Goal: Navigation & Orientation: Find specific page/section

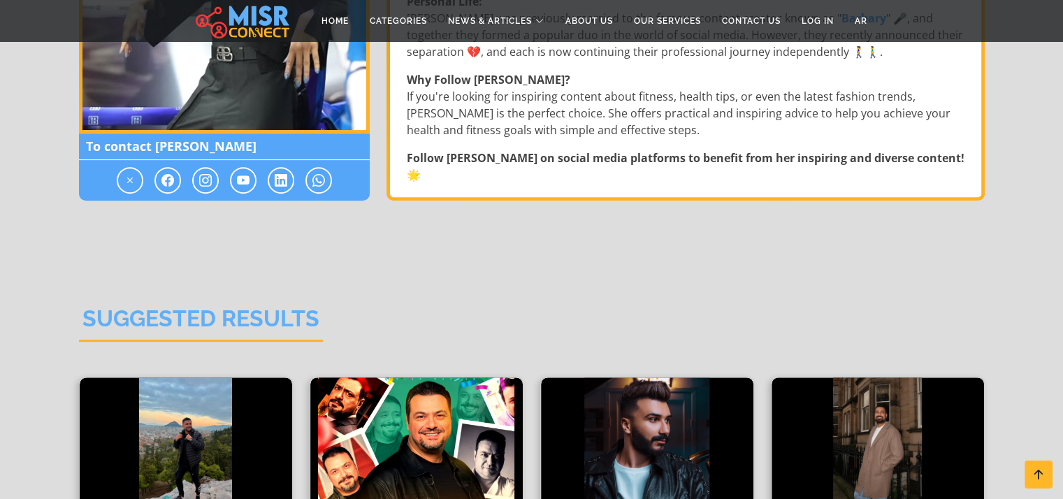
scroll to position [577, 0]
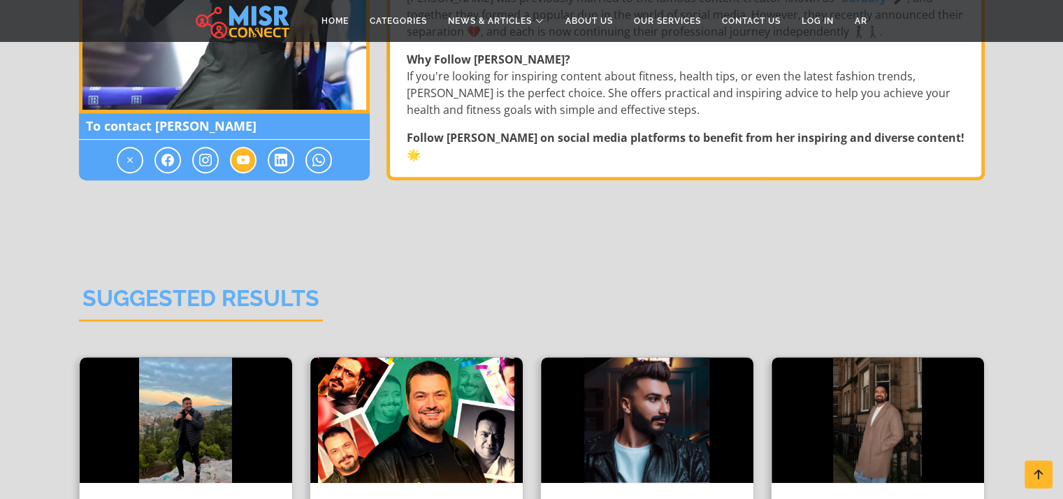
click at [242, 157] on icon at bounding box center [243, 160] width 13 height 17
click at [243, 155] on icon at bounding box center [243, 160] width 13 height 17
click at [207, 156] on icon at bounding box center [205, 160] width 13 height 17
click at [160, 156] on span at bounding box center [167, 160] width 27 height 27
click at [279, 159] on icon at bounding box center [281, 160] width 13 height 17
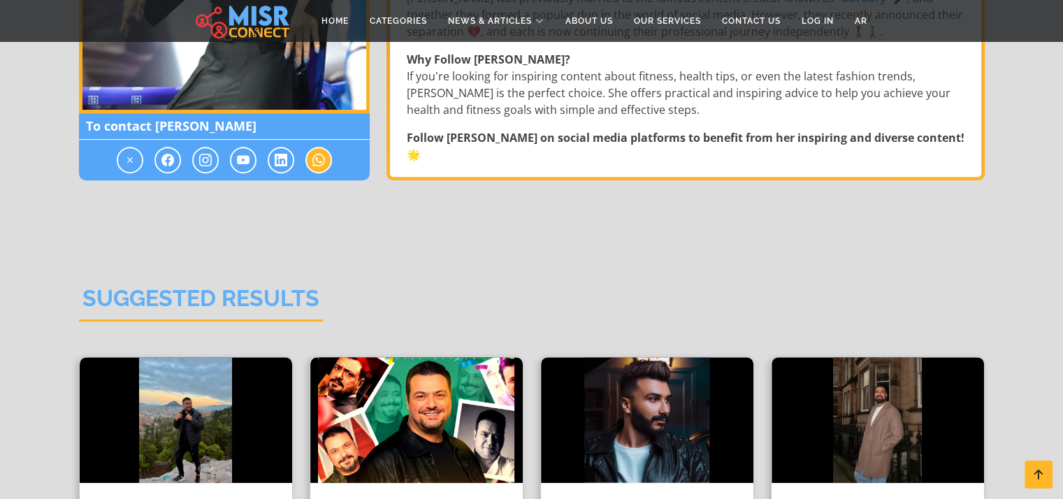
click at [325, 159] on span at bounding box center [318, 160] width 27 height 27
click at [131, 159] on icon at bounding box center [130, 160] width 13 height 17
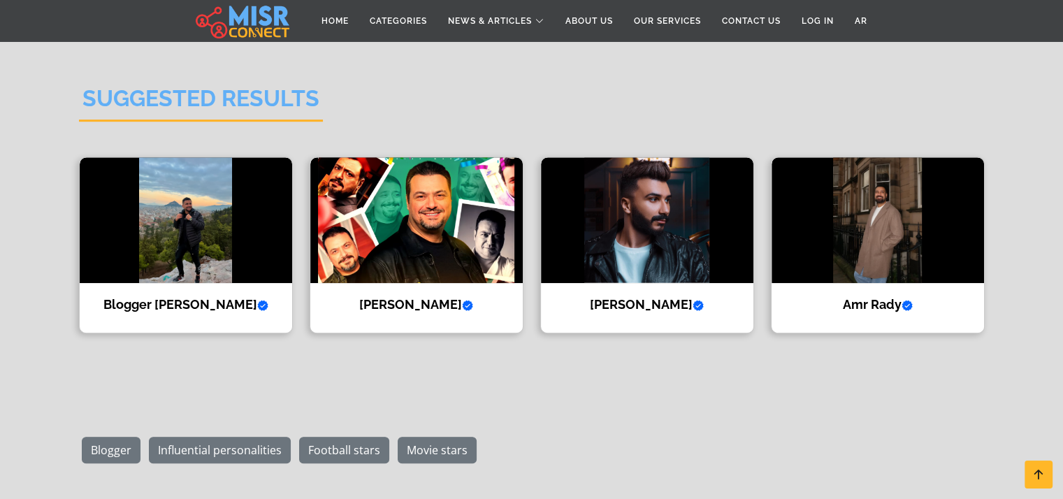
scroll to position [780, 0]
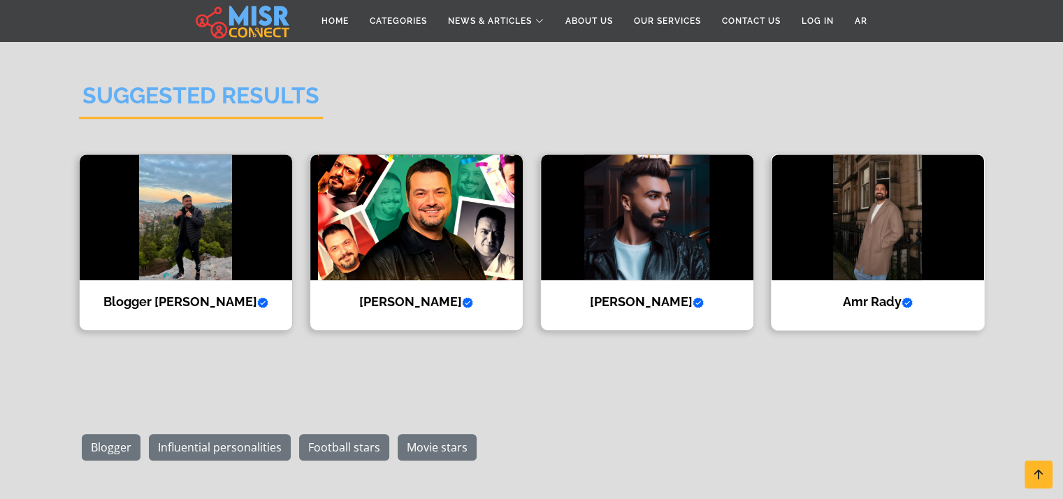
click at [874, 242] on img at bounding box center [877, 217] width 212 height 126
click at [891, 217] on img at bounding box center [877, 217] width 212 height 126
click at [673, 236] on img at bounding box center [647, 217] width 212 height 126
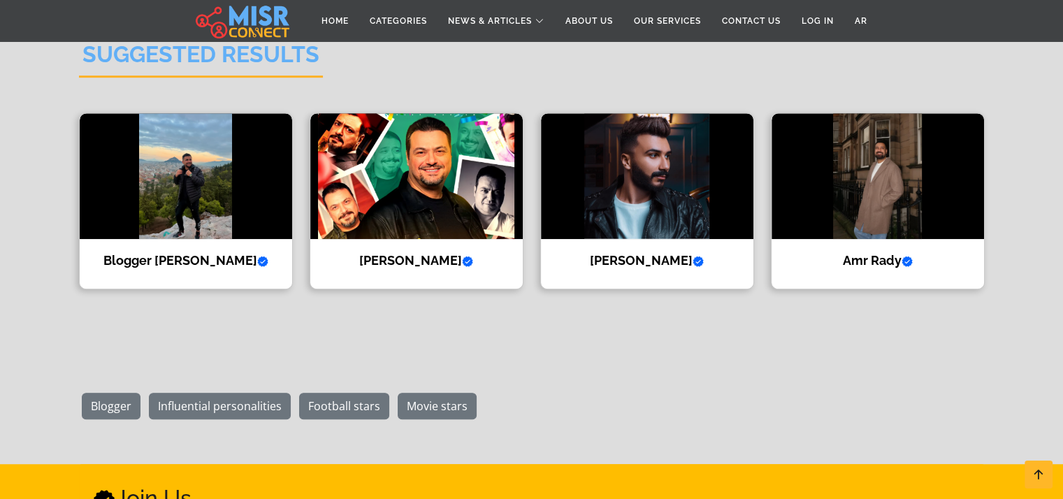
scroll to position [838, 0]
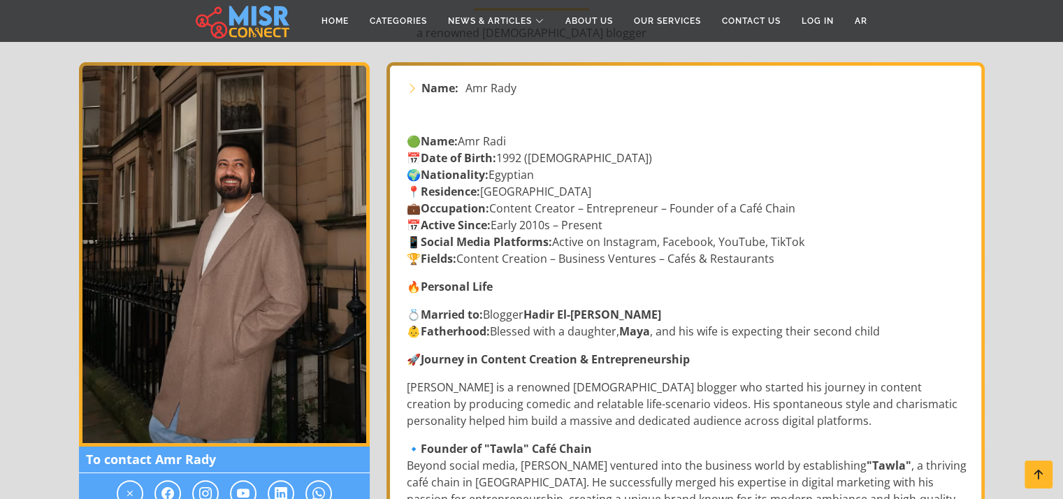
scroll to position [265, 0]
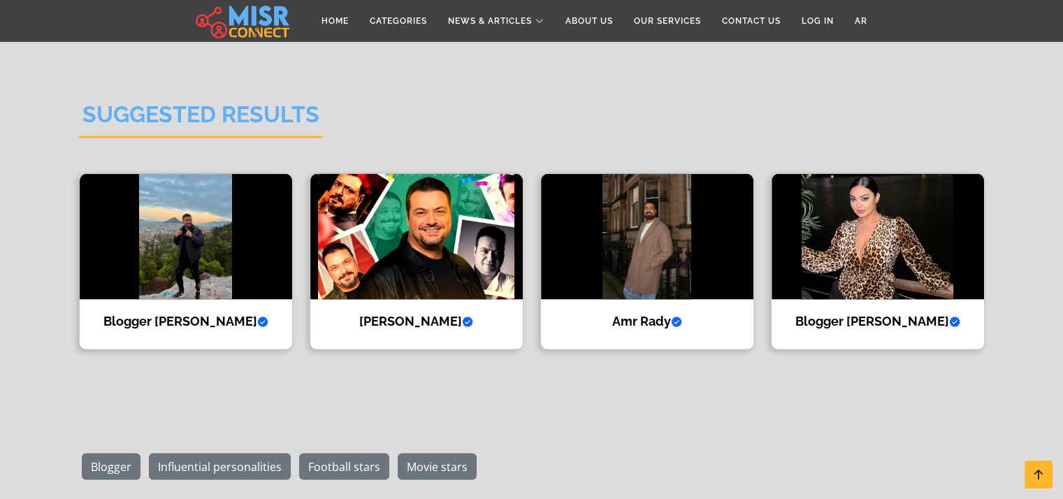
scroll to position [2601, 0]
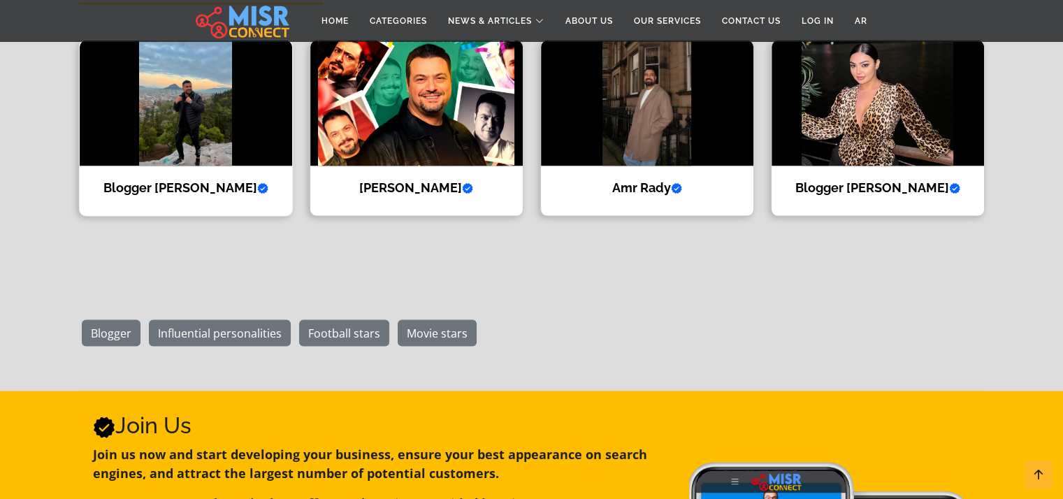
click at [153, 124] on img at bounding box center [186, 103] width 212 height 126
click at [573, 139] on img at bounding box center [647, 103] width 212 height 126
